Goal: Navigation & Orientation: Find specific page/section

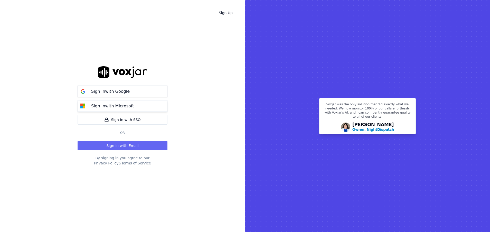
click at [115, 107] on p "Sign in with Microsoft" at bounding box center [112, 106] width 43 height 6
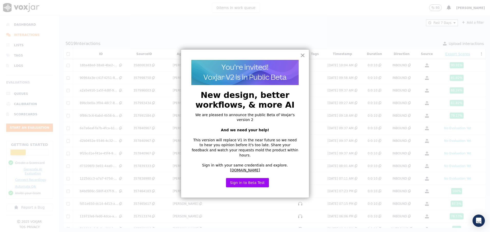
click at [303, 56] on button "×" at bounding box center [302, 55] width 5 height 8
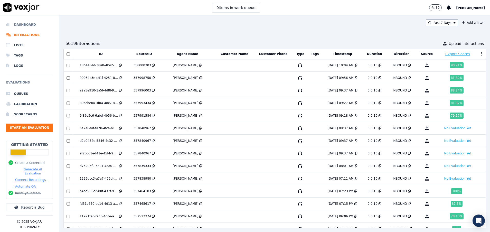
click at [26, 23] on li "Dashboard" at bounding box center [29, 25] width 47 height 10
